Goal: Task Accomplishment & Management: Complete application form

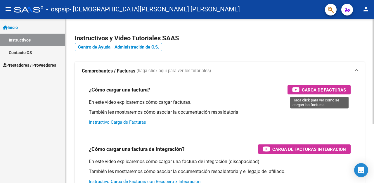
click at [323, 88] on span "Carga de Facturas" at bounding box center [324, 89] width 44 height 7
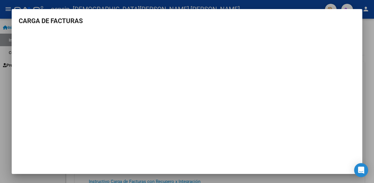
click at [0, 26] on div at bounding box center [187, 91] width 374 height 183
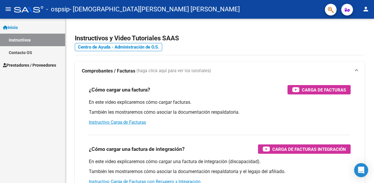
click at [22, 24] on link "Inicio" at bounding box center [32, 27] width 65 height 13
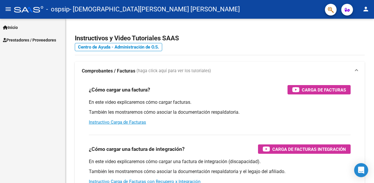
click at [50, 39] on span "Prestadores / Proveedores" at bounding box center [29, 40] width 53 height 6
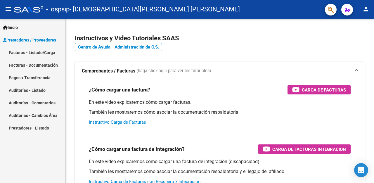
click at [49, 51] on link "Facturas - Listado/Carga" at bounding box center [32, 52] width 65 height 13
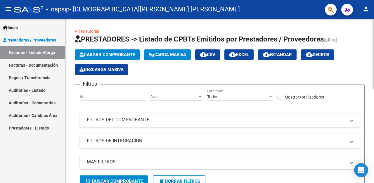
click at [129, 54] on span "Cargar Comprobante" at bounding box center [108, 54] width 56 height 5
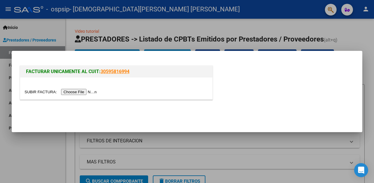
click at [74, 92] on input "file" at bounding box center [62, 92] width 74 height 6
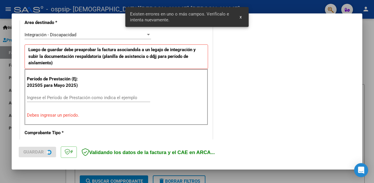
scroll to position [140, 0]
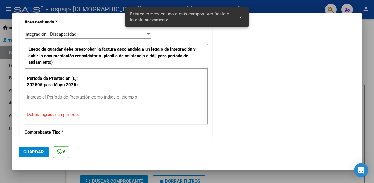
click at [84, 95] on input "Ingrese el Período de Prestación como indica el ejemplo" at bounding box center [88, 96] width 123 height 5
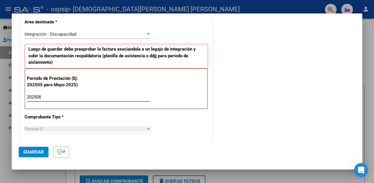
type input "202508"
click at [139, 119] on div "CUIT * 23-31112860-4 Ingresar CUIT ANALISIS PRESTADOR [DEMOGRAPHIC_DATA][PERSON…" at bounding box center [116, 180] width 192 height 453
click at [28, 153] on span "Guardar" at bounding box center [33, 151] width 20 height 5
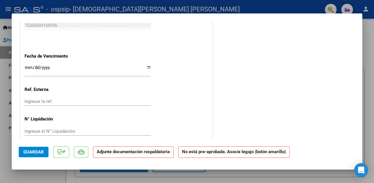
scroll to position [0, 0]
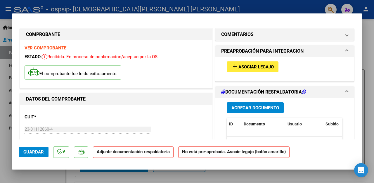
click at [261, 68] on span "Asociar Legajo" at bounding box center [256, 66] width 35 height 5
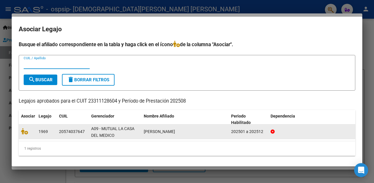
click at [156, 130] on span "[PERSON_NAME]" at bounding box center [159, 131] width 31 height 5
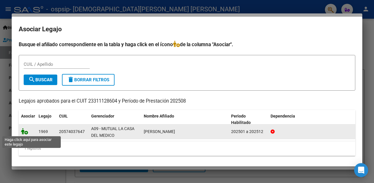
click at [25, 132] on icon at bounding box center [24, 131] width 7 height 6
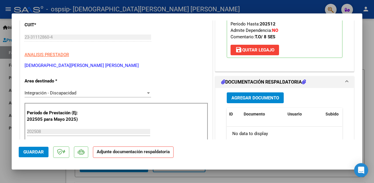
scroll to position [97, 0]
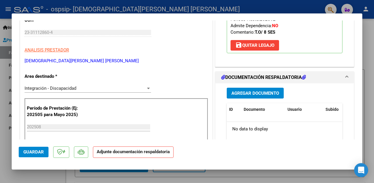
click at [274, 92] on span "Agregar Documento" at bounding box center [256, 93] width 48 height 5
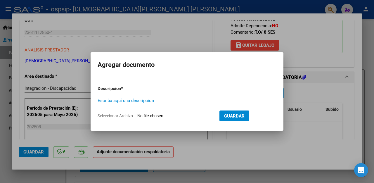
click at [175, 102] on input "Escriba aquí una descripcion" at bounding box center [159, 100] width 123 height 5
type input "FACTURA"
click at [208, 115] on input "Seleccionar Archivo" at bounding box center [175, 116] width 77 height 6
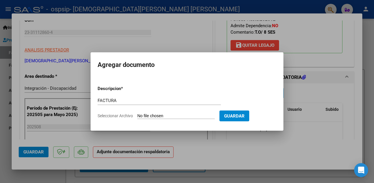
type input "C:\fakepath\23311128604_011_00003_00001620.pdf"
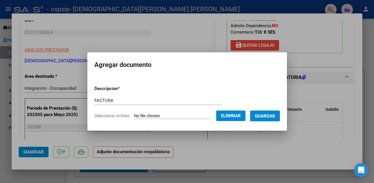
click at [271, 116] on span "Guardar" at bounding box center [265, 115] width 20 height 5
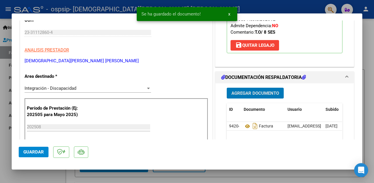
click at [261, 93] on span "Agregar Documento" at bounding box center [256, 93] width 48 height 5
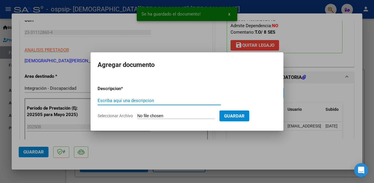
click at [191, 102] on input "Escriba aquí una descripcion" at bounding box center [159, 100] width 123 height 5
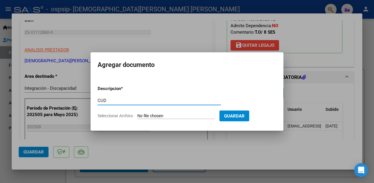
type input "CUD"
click at [201, 117] on input "Seleccionar Archivo" at bounding box center [175, 116] width 77 height 6
type input "C:\fakepath\CUD [PERSON_NAME] .pdf"
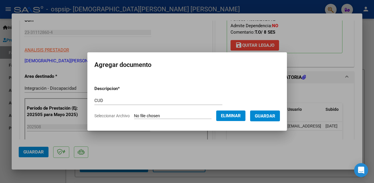
click at [262, 119] on button "Guardar" at bounding box center [265, 116] width 30 height 11
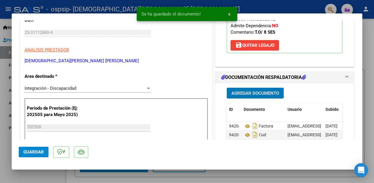
click at [251, 92] on span "Agregar Documento" at bounding box center [256, 93] width 48 height 5
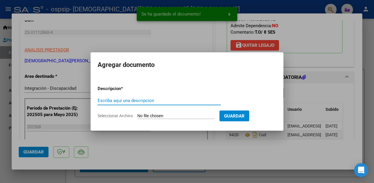
click at [189, 102] on input "Escriba aquí una descripcion" at bounding box center [159, 100] width 123 height 5
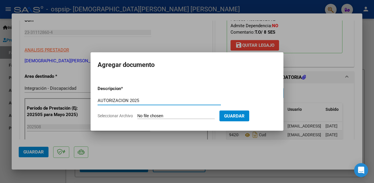
type input "AUTORIZACION 2025"
click at [215, 116] on input "Seleccionar Archivo" at bounding box center [175, 116] width 77 height 6
type input "C:\fakepath\[PERSON_NAME] AUTORIZACION 2025 SEGUN RESOLUCION 360 22_firmado.pdf"
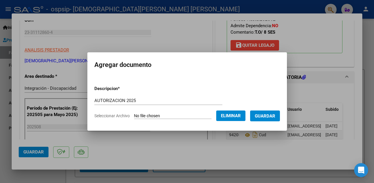
click at [275, 114] on span "Guardar" at bounding box center [265, 115] width 20 height 5
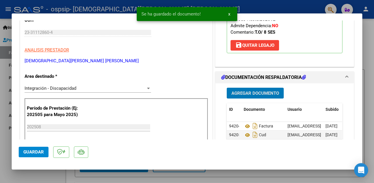
click at [261, 89] on button "Agregar Documento" at bounding box center [255, 93] width 57 height 11
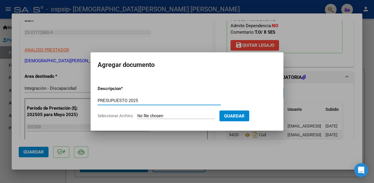
type input "PRESUPUESTO 2025"
click at [175, 118] on input "Seleccionar Archivo" at bounding box center [175, 116] width 77 height 6
type input "C:\fakepath\[PERSON_NAME] PRESUPUESTO 2025.pdf"
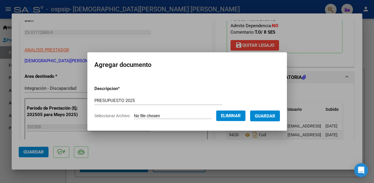
click at [275, 115] on span "Guardar" at bounding box center [265, 115] width 20 height 5
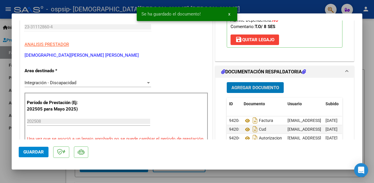
scroll to position [102, 0]
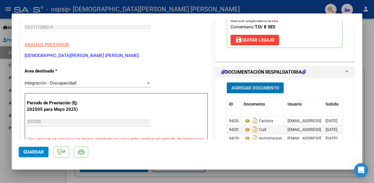
click at [260, 86] on span "Agregar Documento" at bounding box center [256, 87] width 48 height 5
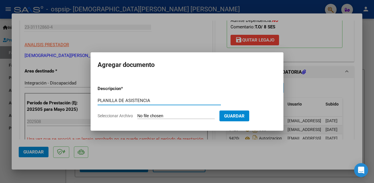
type input "PLANILLA DE ASISTENCIA"
click at [167, 113] on form "Descripcion * PLANILLA DE ASISTENCIA Escriba aquí una descripcion Seleccionar A…" at bounding box center [187, 102] width 179 height 43
click at [170, 115] on input "Seleccionar Archivo" at bounding box center [175, 116] width 77 height 6
type input "C:\fakepath\PA [PERSON_NAME] 8.25.jpeg"
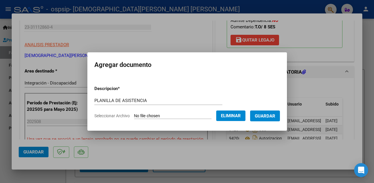
click at [270, 118] on span "Guardar" at bounding box center [265, 115] width 20 height 5
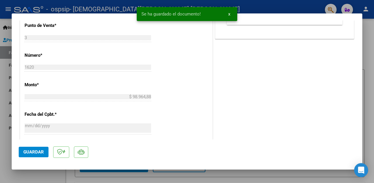
scroll to position [264, 0]
click at [33, 152] on span "Guardar" at bounding box center [33, 151] width 20 height 5
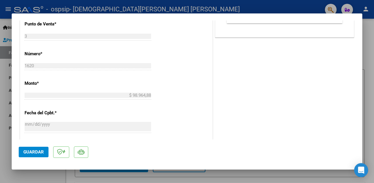
scroll to position [0, 0]
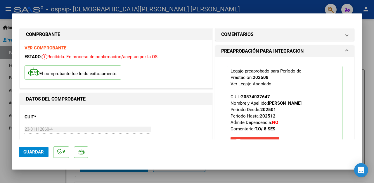
click at [365, 44] on div at bounding box center [187, 91] width 374 height 183
type input "$ 0,00"
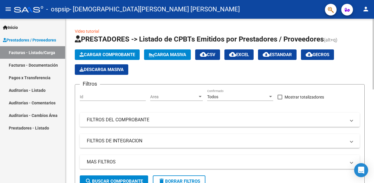
click at [114, 51] on button "Cargar Comprobante" at bounding box center [107, 54] width 65 height 11
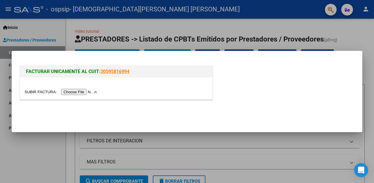
click at [88, 93] on input "file" at bounding box center [62, 92] width 74 height 6
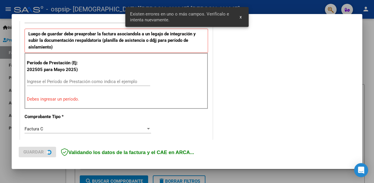
scroll to position [156, 0]
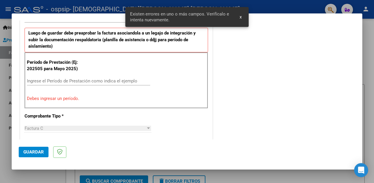
click at [105, 82] on input "Ingrese el Período de Prestación como indica el ejemplo" at bounding box center [88, 80] width 123 height 5
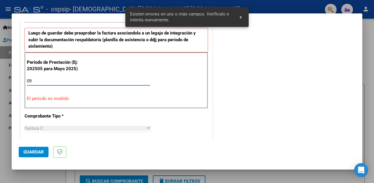
type input "0"
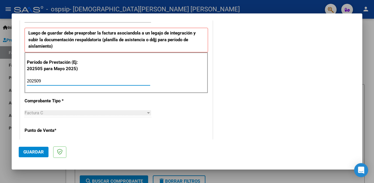
type input "202509"
click at [39, 153] on span "Guardar" at bounding box center [33, 151] width 20 height 5
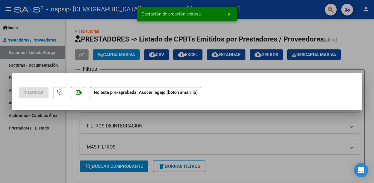
scroll to position [0, 0]
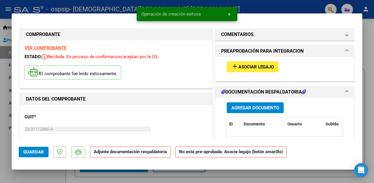
click at [269, 65] on span "Asociar Legajo" at bounding box center [256, 66] width 35 height 5
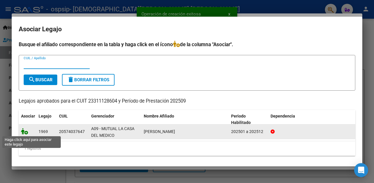
click at [25, 132] on icon at bounding box center [24, 131] width 7 height 6
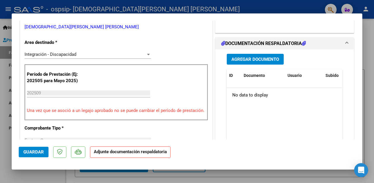
scroll to position [130, 0]
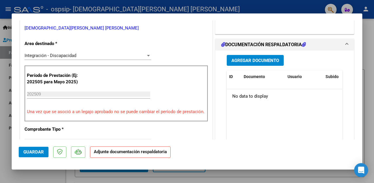
click at [263, 59] on span "Agregar Documento" at bounding box center [256, 60] width 48 height 5
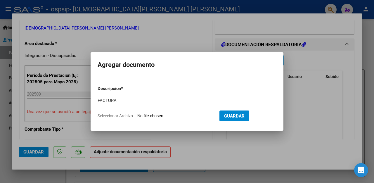
type input "FACTURA"
click at [188, 116] on input "Seleccionar Archivo" at bounding box center [175, 116] width 77 height 6
type input "C:\fakepath\23311128604_011_00003_00001651.pdf"
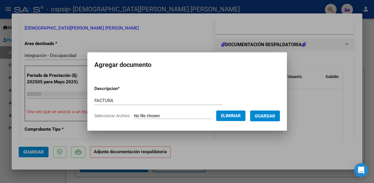
click at [275, 113] on span "Guardar" at bounding box center [265, 115] width 20 height 5
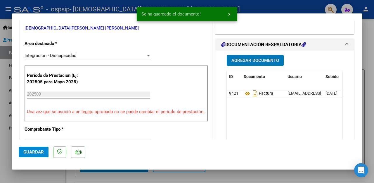
click at [267, 56] on button "Agregar Documento" at bounding box center [255, 60] width 57 height 11
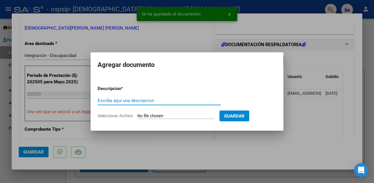
click at [206, 98] on input "Escriba aquí una descripcion" at bounding box center [159, 100] width 123 height 5
click at [186, 100] on input "Escriba aquí una descripcion" at bounding box center [159, 100] width 123 height 5
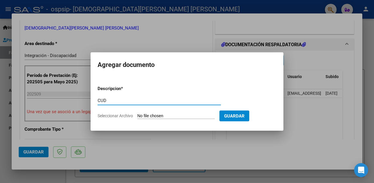
type input "CUD"
click at [201, 116] on input "Seleccionar Archivo" at bounding box center [175, 116] width 77 height 6
type input "C:\fakepath\CUD [PERSON_NAME] .pdf"
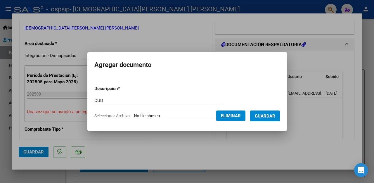
click at [274, 120] on button "Guardar" at bounding box center [265, 116] width 30 height 11
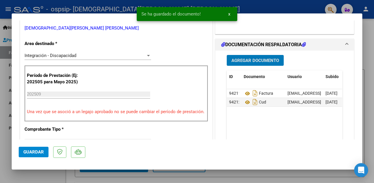
click at [267, 62] on span "Agregar Documento" at bounding box center [256, 60] width 48 height 5
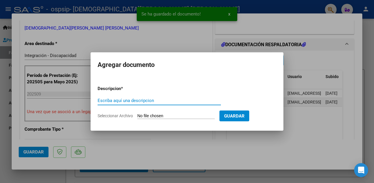
click at [170, 102] on input "Escriba aquí una descripcion" at bounding box center [159, 100] width 123 height 5
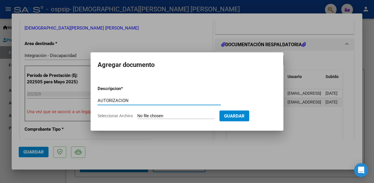
type input "AUTORIZACION"
click at [189, 116] on input "Seleccionar Archivo" at bounding box center [175, 116] width 77 height 6
type input "C:\fakepath\[PERSON_NAME] AUTORIZACION 2025 SEGUN RESOLUCION 360 22_firmado.pdf"
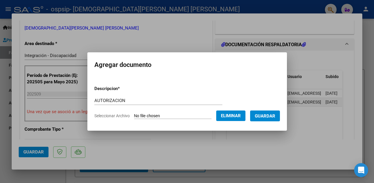
click at [271, 114] on span "Guardar" at bounding box center [265, 115] width 20 height 5
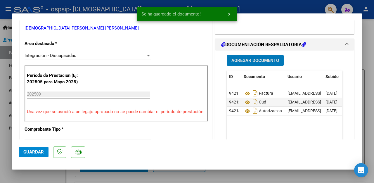
click at [251, 63] on button "Agregar Documento" at bounding box center [255, 60] width 57 height 11
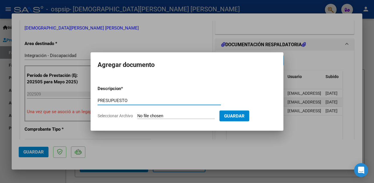
type input "PRESUPUESTO"
click at [199, 115] on input "Seleccionar Archivo" at bounding box center [175, 116] width 77 height 6
type input "C:\fakepath\[PERSON_NAME] PRESUPUESTO 2025.pdf"
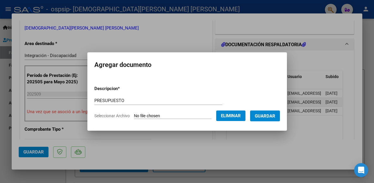
click at [268, 115] on span "Guardar" at bounding box center [265, 115] width 20 height 5
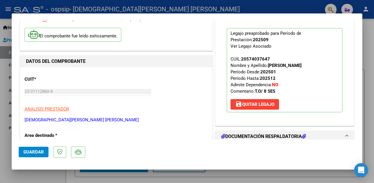
scroll to position [46, 0]
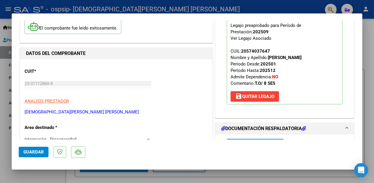
click at [265, 93] on button "save [PERSON_NAME]" at bounding box center [255, 96] width 49 height 11
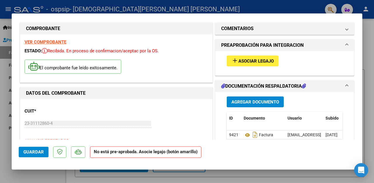
scroll to position [0, 0]
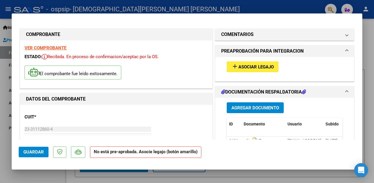
click at [61, 39] on div "COMPROBANTE" at bounding box center [116, 35] width 192 height 12
click at [60, 45] on strong "VER COMPROBANTE" at bounding box center [46, 47] width 42 height 5
click at [1, 79] on div at bounding box center [187, 91] width 374 height 183
type input "$ 0,00"
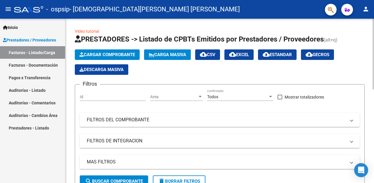
click at [111, 58] on button "Cargar Comprobante" at bounding box center [107, 54] width 65 height 11
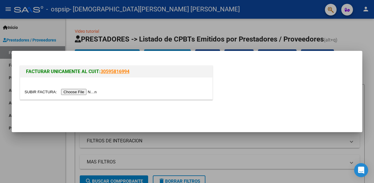
click at [79, 92] on input "file" at bounding box center [62, 92] width 74 height 6
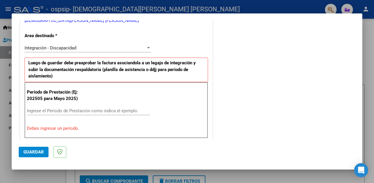
scroll to position [126, 0]
click at [77, 112] on input "Ingrese el Período de Prestación como indica el ejemplo" at bounding box center [88, 110] width 123 height 5
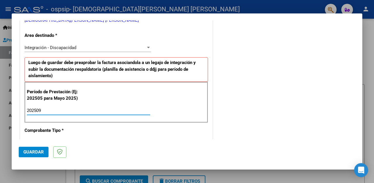
type input "202509"
click at [108, 141] on mat-dialog-actions "Guardar" at bounding box center [187, 150] width 337 height 23
click at [35, 153] on span "Guardar" at bounding box center [33, 151] width 20 height 5
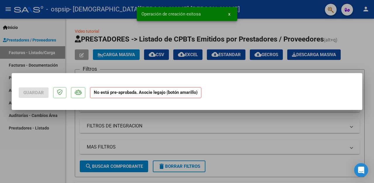
scroll to position [0, 0]
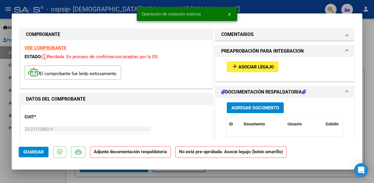
click at [264, 66] on span "Asociar Legajo" at bounding box center [256, 66] width 35 height 5
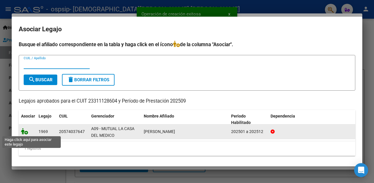
click at [24, 132] on icon at bounding box center [24, 131] width 7 height 6
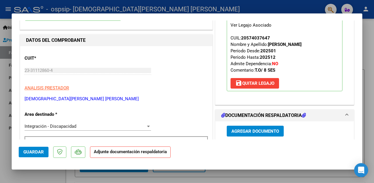
scroll to position [69, 0]
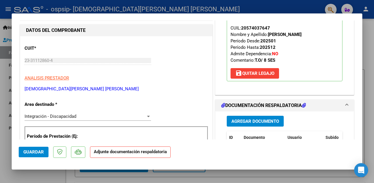
click at [250, 122] on span "Agregar Documento" at bounding box center [256, 121] width 48 height 5
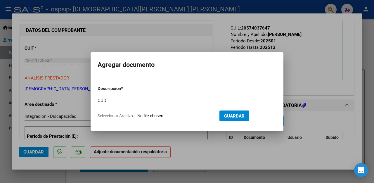
type input "CUD"
click at [209, 111] on form "Descripcion * CUD Escriba aquí una descripcion Seleccionar Archivo Guardar" at bounding box center [187, 102] width 179 height 43
click at [201, 117] on input "Seleccionar Archivo" at bounding box center [175, 116] width 77 height 6
type input "C:\fakepath\CUD [PERSON_NAME] .pdf"
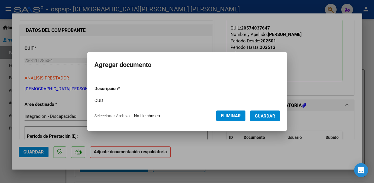
click at [275, 113] on span "Guardar" at bounding box center [265, 115] width 20 height 5
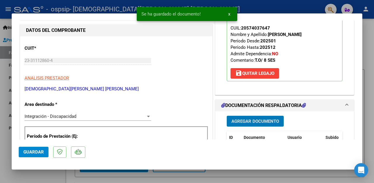
click at [258, 119] on span "Agregar Documento" at bounding box center [256, 121] width 48 height 5
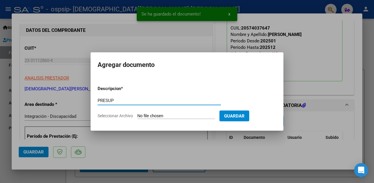
type input "PRESUP"
click at [166, 117] on input "Seleccionar Archivo" at bounding box center [175, 116] width 77 height 6
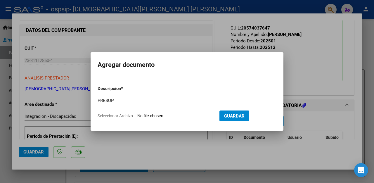
type input "C:\fakepath\[PERSON_NAME] PRESUPUESTO 2025.pdf"
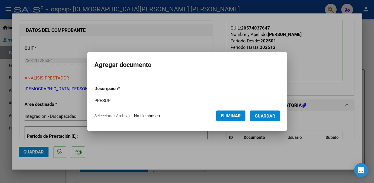
click at [275, 115] on span "Guardar" at bounding box center [265, 115] width 20 height 5
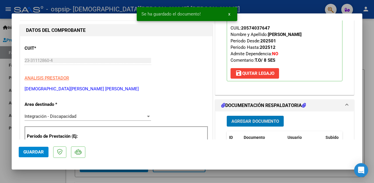
click at [256, 120] on span "Agregar Documento" at bounding box center [256, 121] width 48 height 5
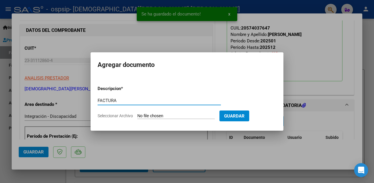
type input "FACTURA"
click at [212, 118] on input "Seleccionar Archivo" at bounding box center [175, 116] width 77 height 6
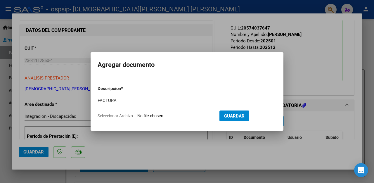
type input "C:\fakepath\23311128604_011_00003_00001652.pdf"
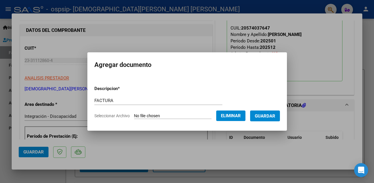
click at [275, 114] on span "Guardar" at bounding box center [265, 115] width 20 height 5
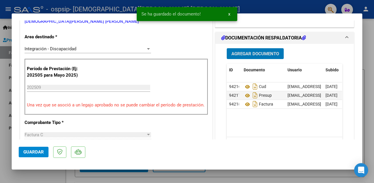
scroll to position [137, 0]
click at [263, 55] on span "Agregar Documento" at bounding box center [256, 53] width 48 height 5
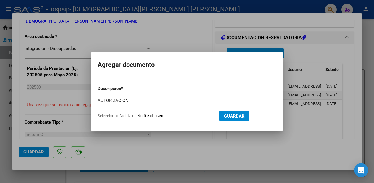
type input "AUTORIZACION"
click at [179, 116] on input "Seleccionar Archivo" at bounding box center [175, 116] width 77 height 6
type input "C:\fakepath\[PERSON_NAME] AUTORIZACION 2025 SEGUN RESOLUCION 360 22_firmado.pdf"
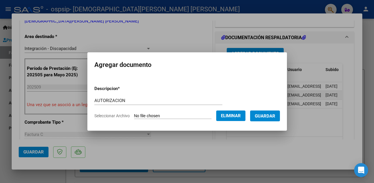
click at [274, 118] on span "Guardar" at bounding box center [265, 115] width 20 height 5
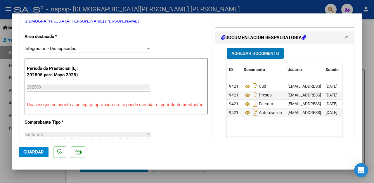
click at [263, 52] on span "Agregar Documento" at bounding box center [256, 53] width 48 height 5
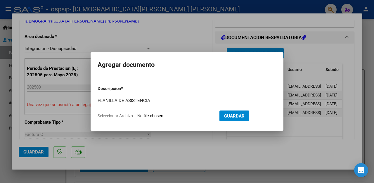
type input "PLANILLA DE ASISTENCIA"
click at [187, 115] on input "Seleccionar Archivo" at bounding box center [175, 116] width 77 height 6
type input "C:\fakepath\PA [PERSON_NAME] 9.25.jpeg"
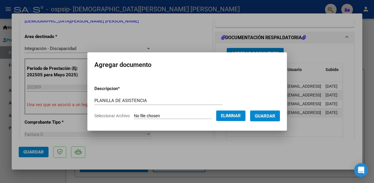
click at [275, 115] on span "Guardar" at bounding box center [265, 115] width 20 height 5
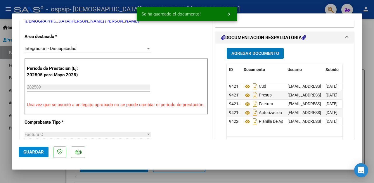
click at [27, 152] on span "Guardar" at bounding box center [33, 151] width 20 height 5
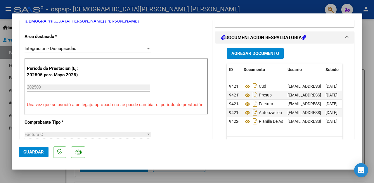
click at [37, 151] on span "Guardar" at bounding box center [33, 151] width 20 height 5
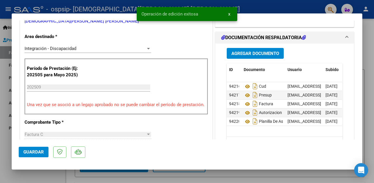
click at [257, 6] on div at bounding box center [187, 91] width 374 height 183
